Goal: Transaction & Acquisition: Purchase product/service

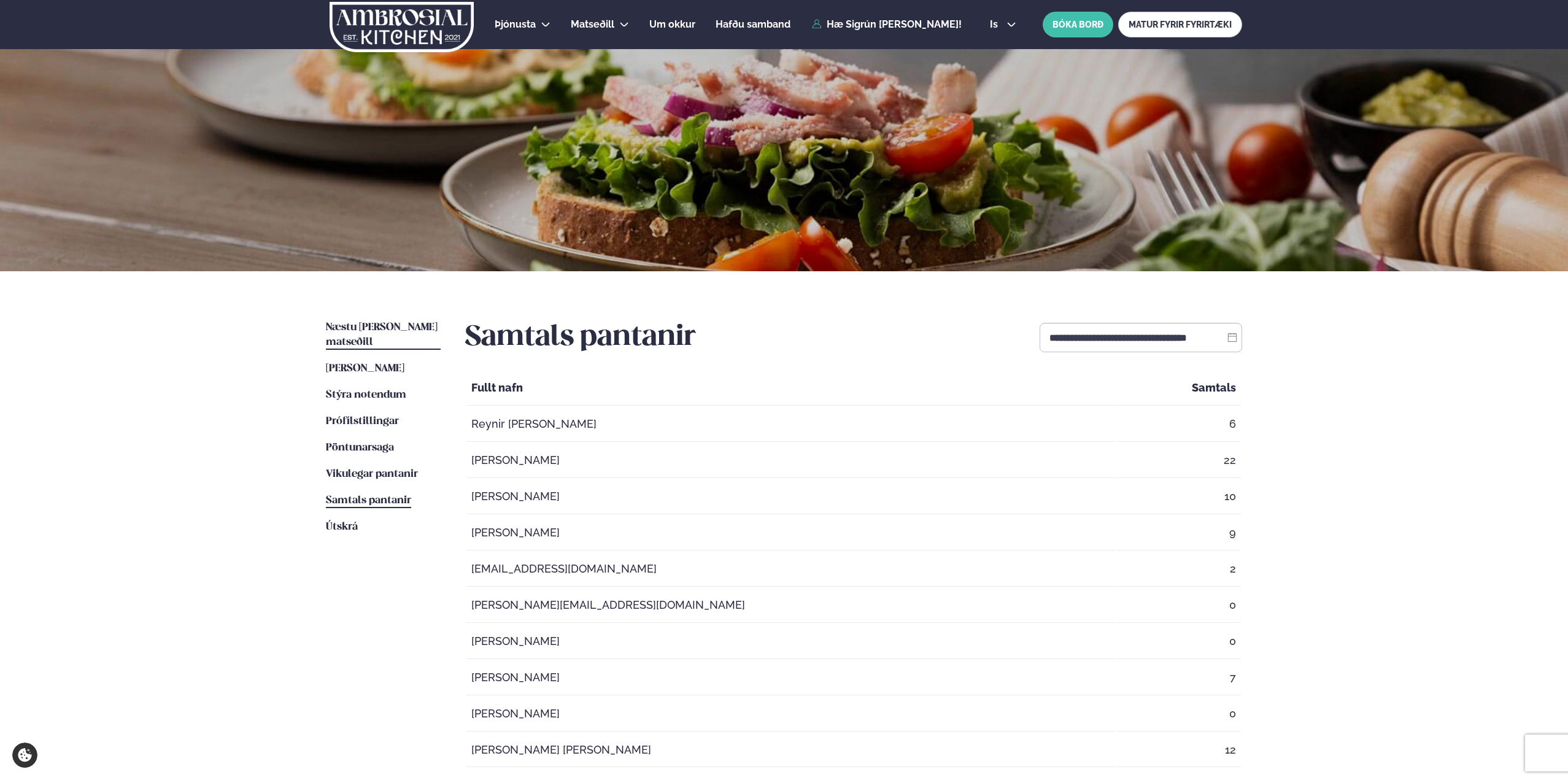
click at [390, 326] on span "Næstu [PERSON_NAME] matseðill" at bounding box center [382, 335] width 112 height 25
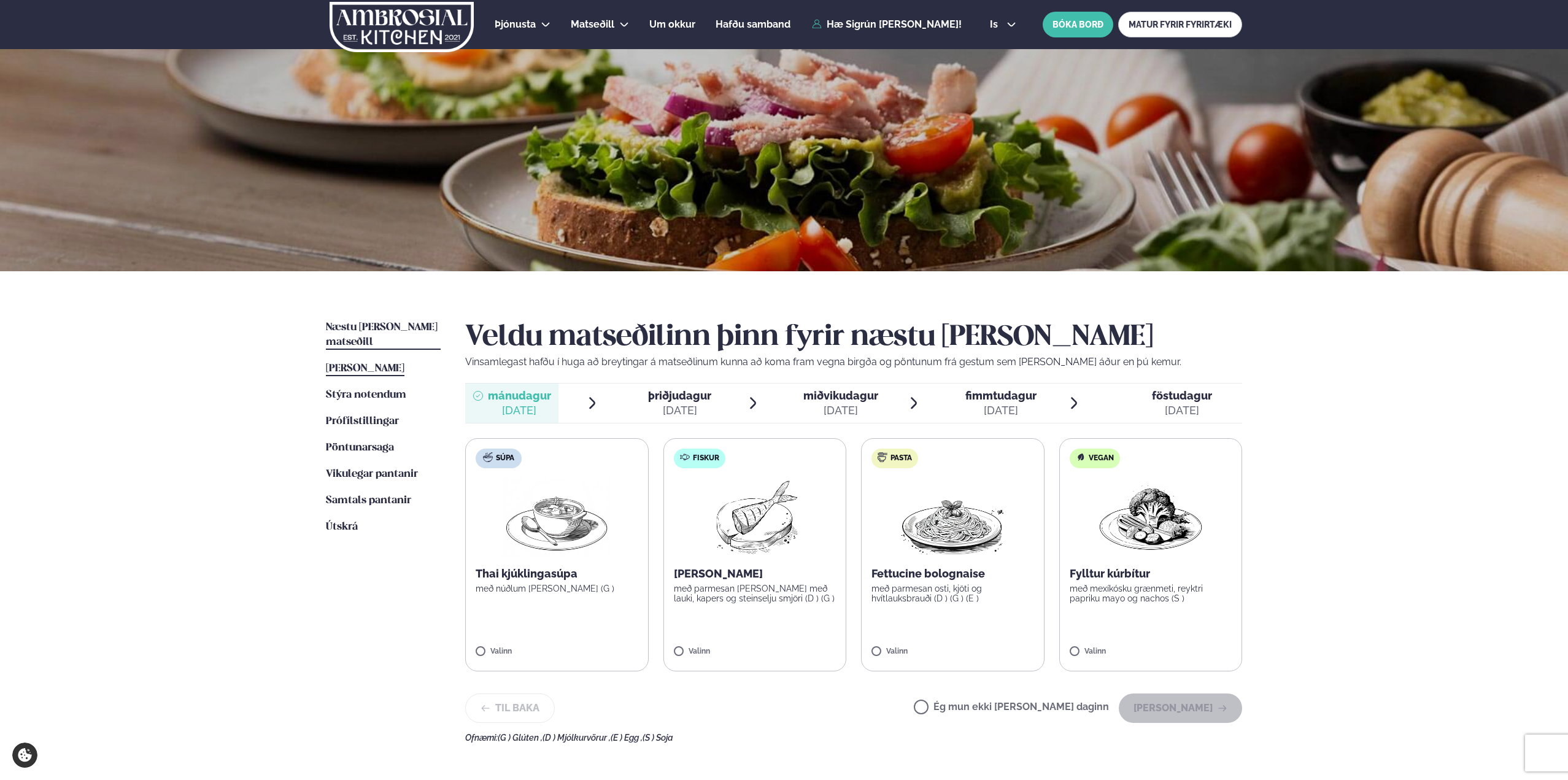
click at [383, 363] on span "[PERSON_NAME]" at bounding box center [365, 368] width 78 height 11
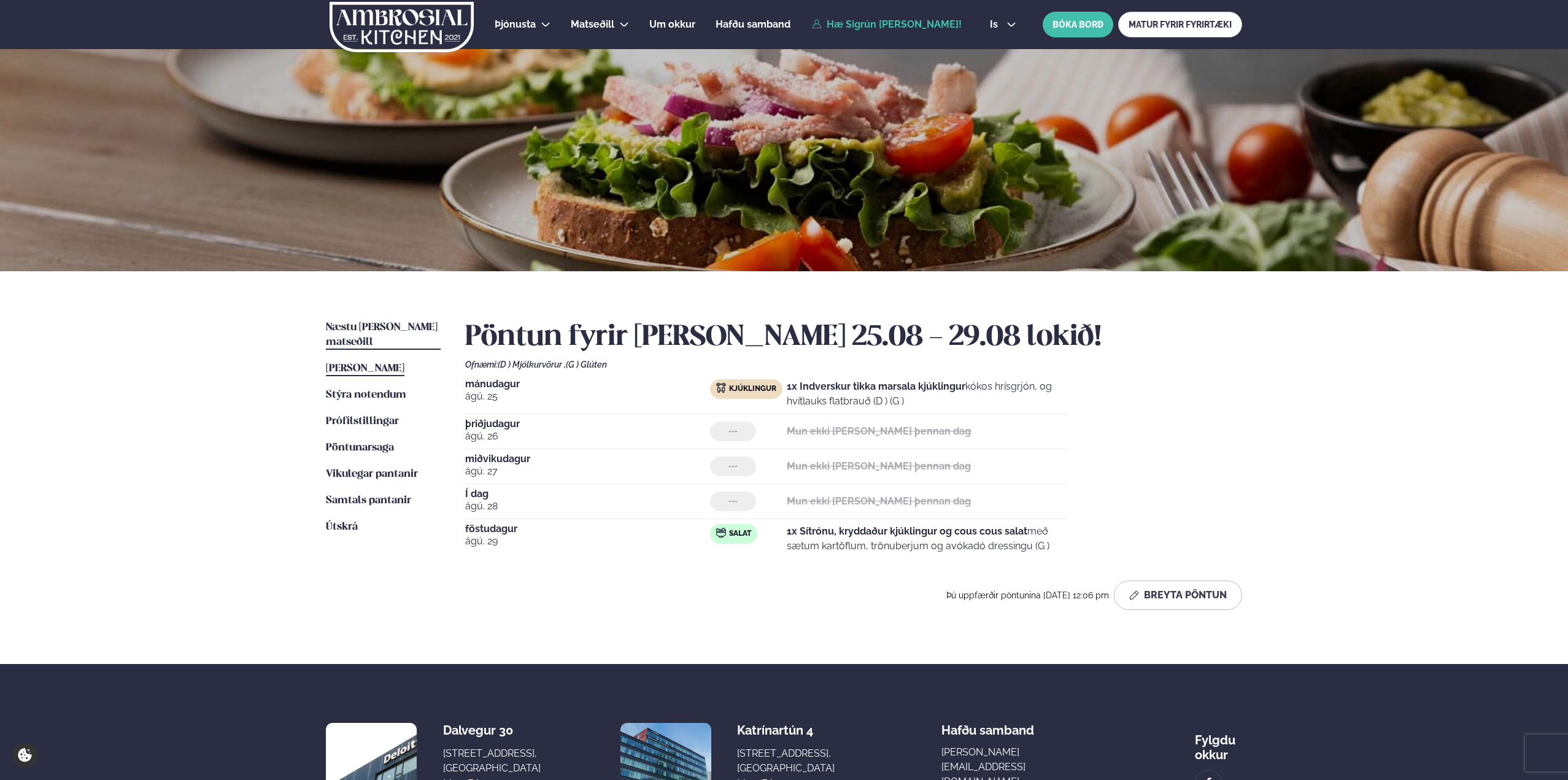
click at [383, 331] on span "Næstu [PERSON_NAME] matseðill" at bounding box center [382, 335] width 112 height 25
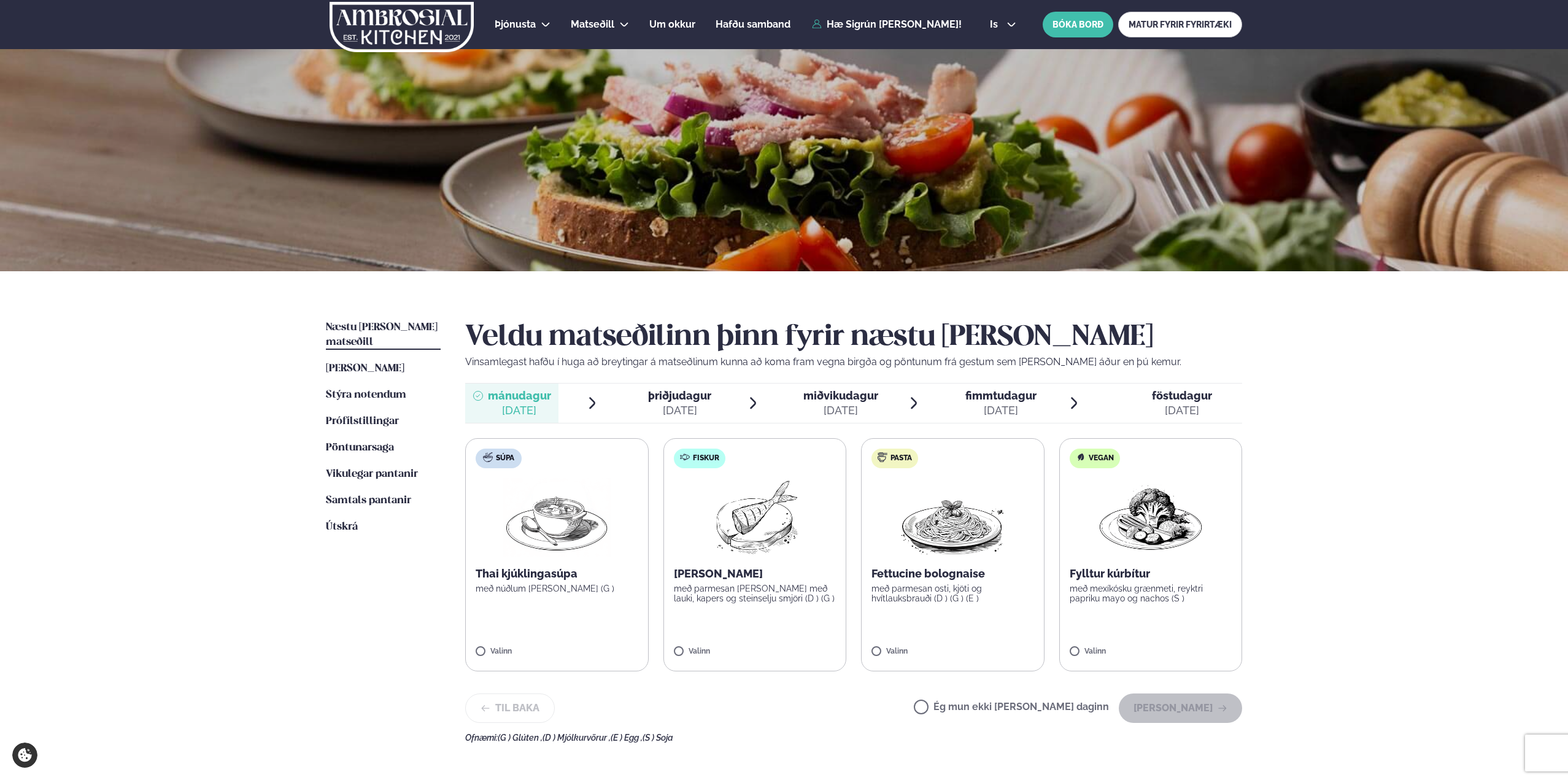
click at [978, 595] on p "með parmesan osti, kjöti og hvítlauksbrauði (D ) (G ) (E )" at bounding box center [953, 593] width 163 height 19
click at [1211, 698] on button "[PERSON_NAME]" at bounding box center [1180, 708] width 123 height 29
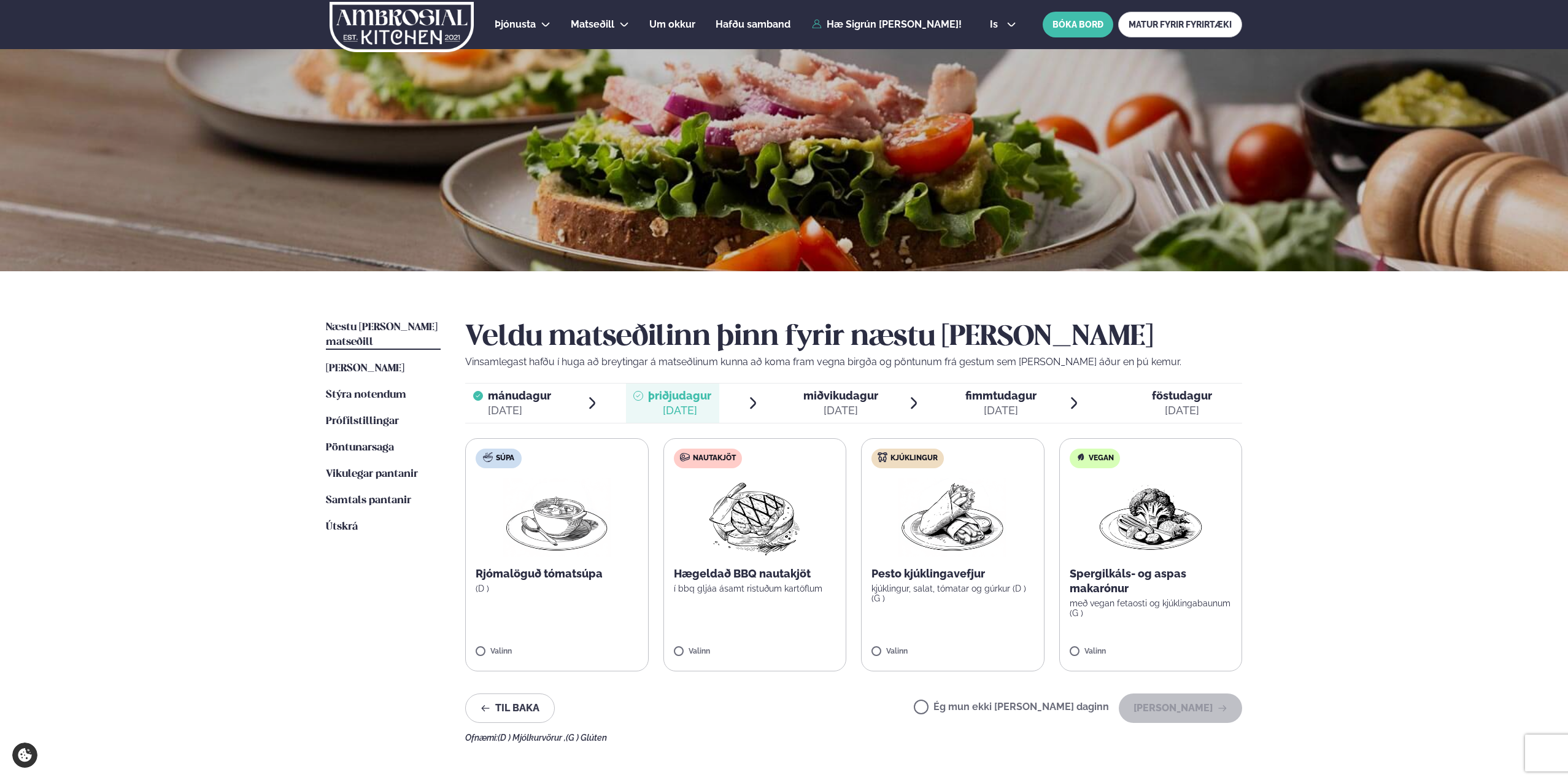
click at [1007, 709] on label "Ég mun ekki [PERSON_NAME] daginn" at bounding box center [1012, 709] width 195 height 13
click at [1168, 710] on button "[PERSON_NAME]" at bounding box center [1180, 708] width 123 height 29
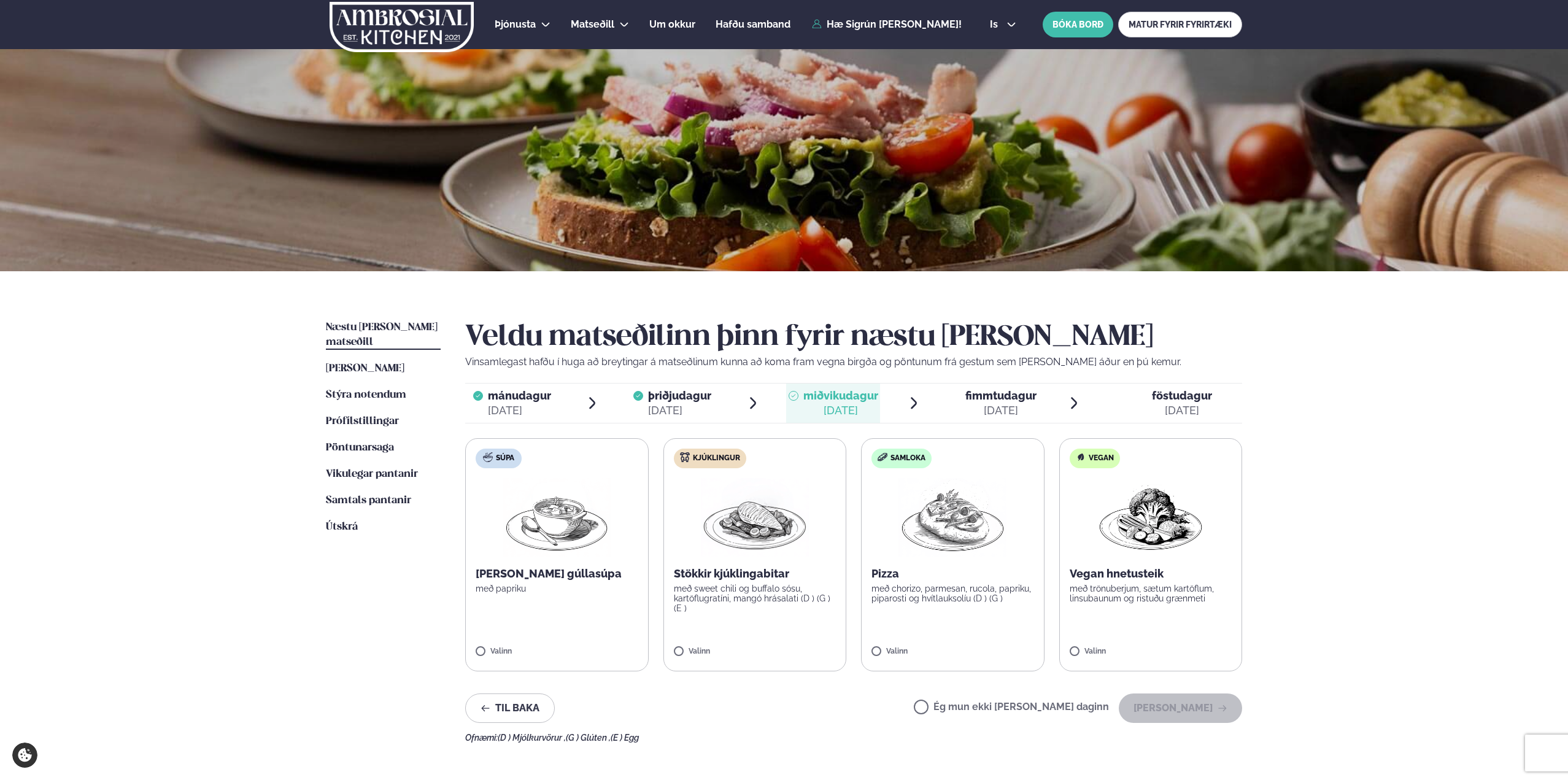
click at [785, 586] on p "með sweet chili og buffalo sósu, kartöflugratíni, mangó hrásalati (D ) (G ) (E )" at bounding box center [755, 598] width 163 height 29
click at [1171, 710] on button "[PERSON_NAME]" at bounding box center [1180, 708] width 123 height 29
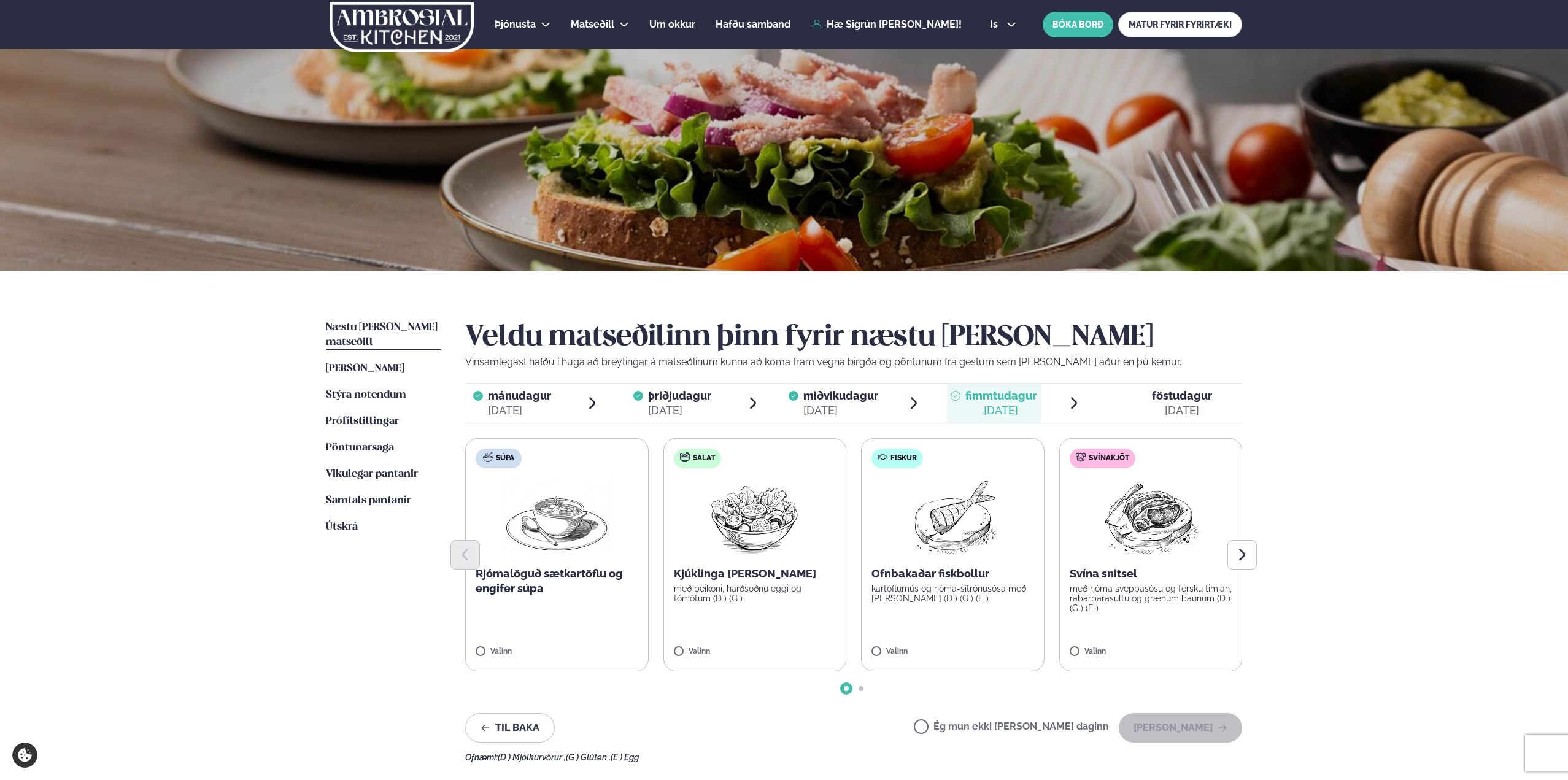
click at [767, 573] on p "Kjúklinga [PERSON_NAME]" at bounding box center [755, 574] width 163 height 15
click at [1187, 725] on button "[PERSON_NAME]" at bounding box center [1180, 727] width 123 height 29
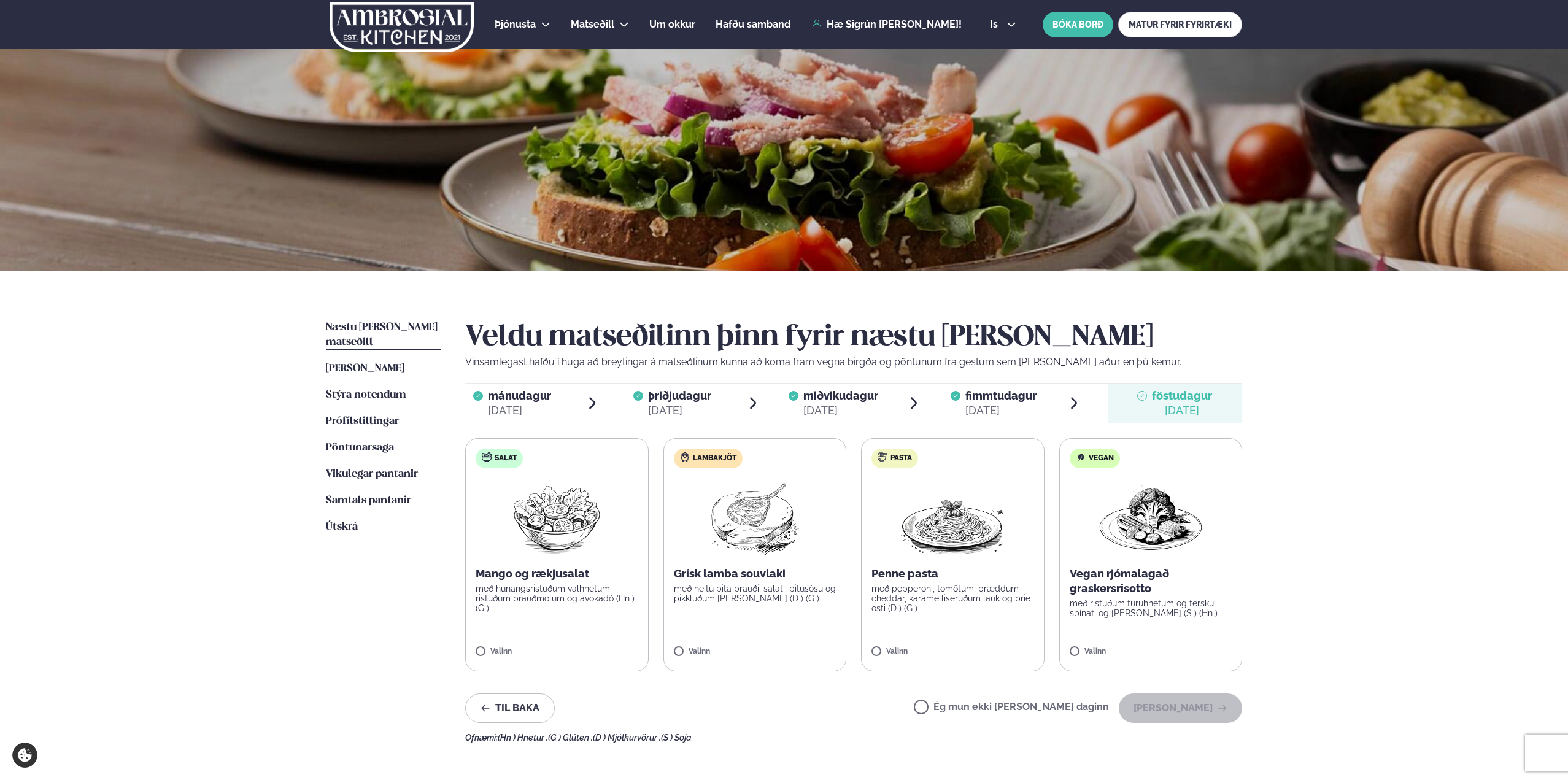
click at [1036, 707] on label "Ég mun ekki [PERSON_NAME] daginn" at bounding box center [1012, 709] width 195 height 13
click at [1169, 709] on button "[PERSON_NAME]" at bounding box center [1180, 708] width 123 height 29
